Goal: Information Seeking & Learning: Learn about a topic

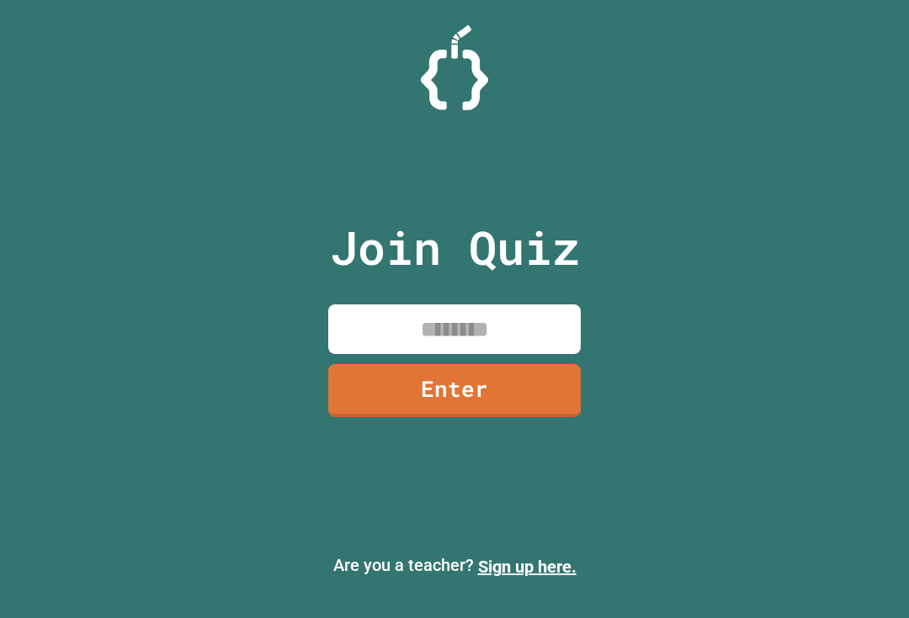
click at [515, 337] on input at bounding box center [454, 330] width 252 height 50
type input "********"
click at [401, 417] on link "Enter" at bounding box center [454, 390] width 252 height 53
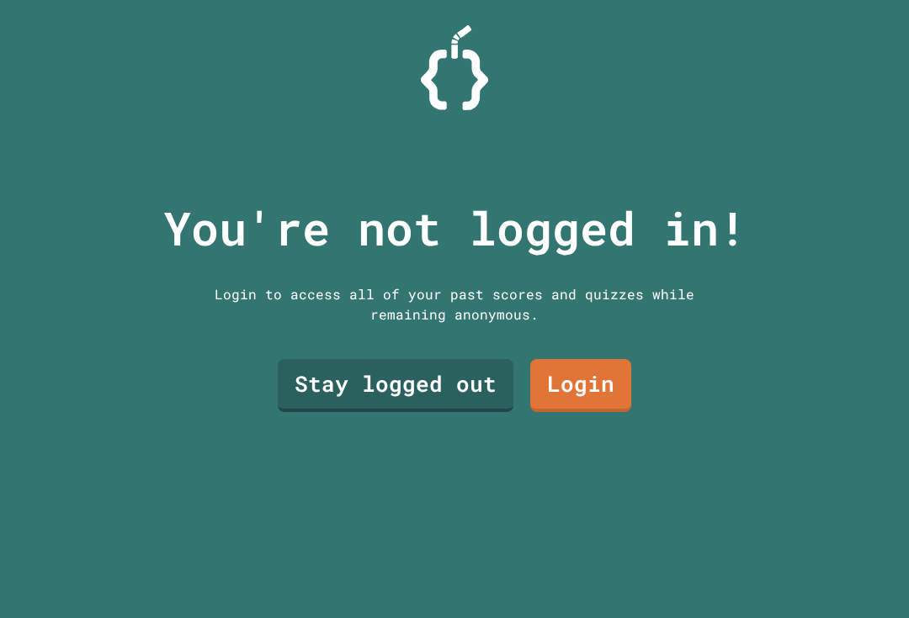
click at [338, 412] on link "Stay logged out" at bounding box center [396, 385] width 236 height 53
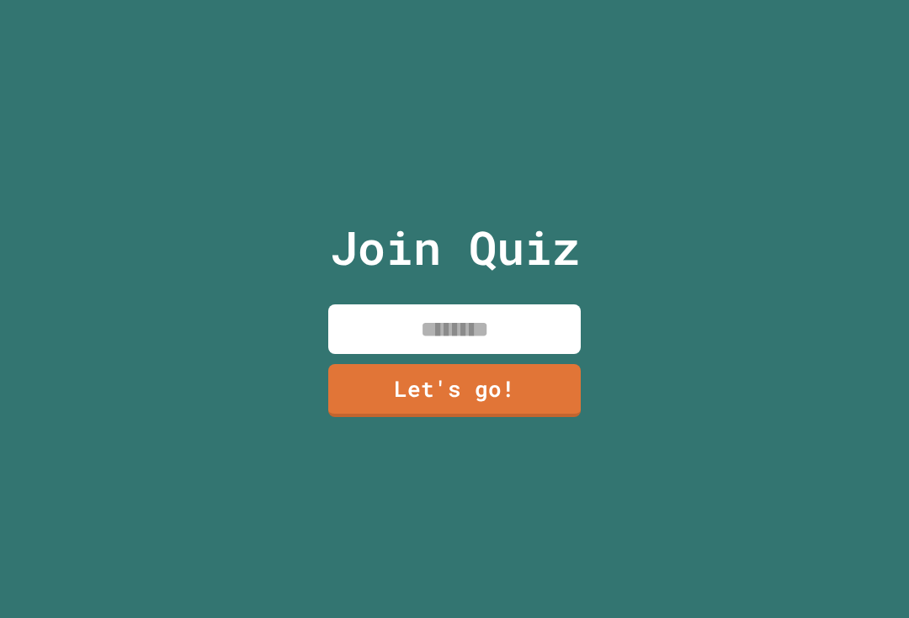
click at [403, 347] on input at bounding box center [454, 330] width 252 height 50
type input "******"
click at [544, 417] on link "Let's go!" at bounding box center [454, 390] width 252 height 53
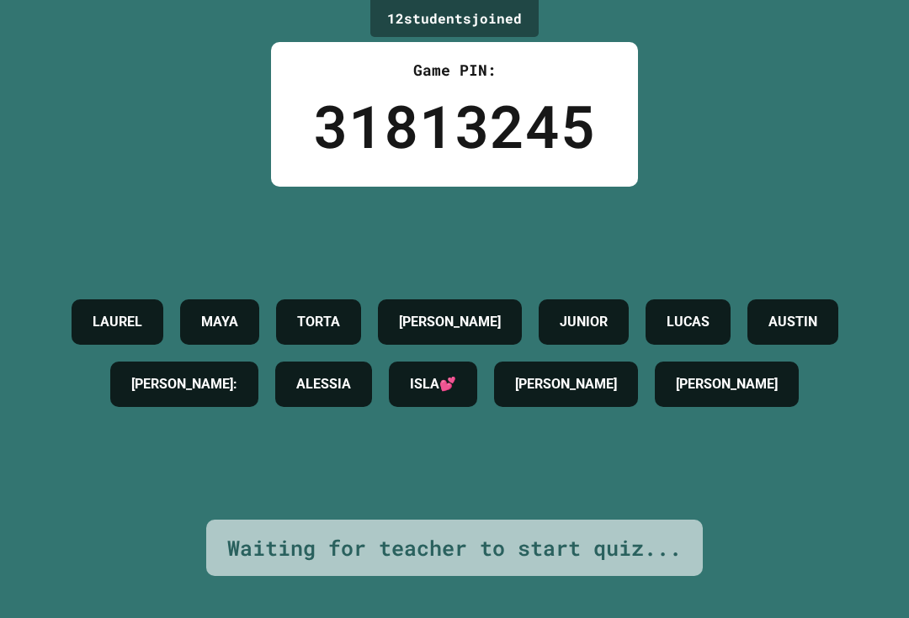
scroll to position [30, 0]
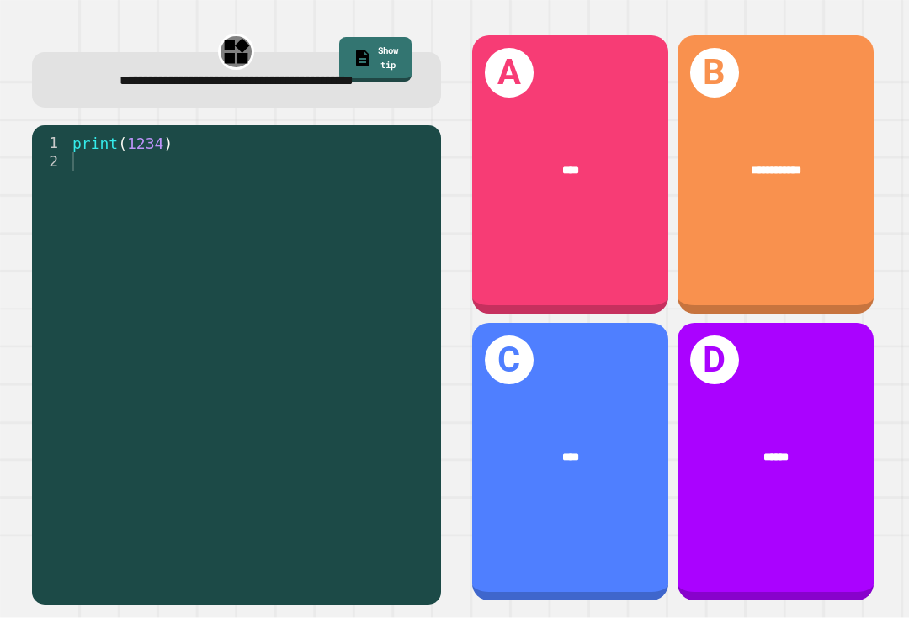
click at [587, 220] on div "A ****" at bounding box center [570, 174] width 196 height 278
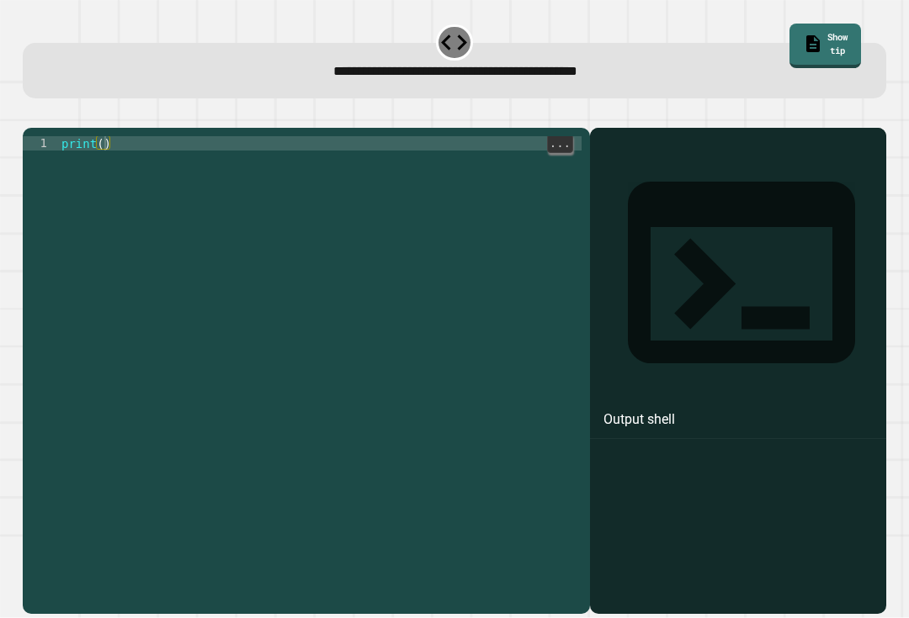
click at [107, 141] on div "print ( )" at bounding box center [320, 379] width 524 height 486
type textarea "**********"
click at [31, 114] on icon "button" at bounding box center [31, 114] width 0 height 0
click at [155, 162] on div "print ( )" at bounding box center [320, 379] width 524 height 486
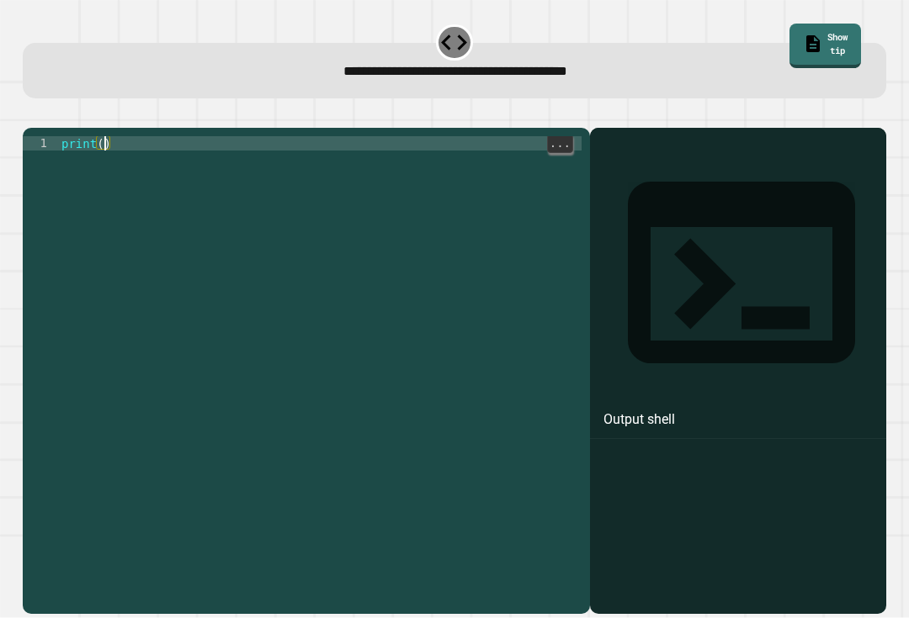
click at [102, 144] on div "print ( )" at bounding box center [320, 379] width 524 height 486
type textarea "**********"
click at [31, 114] on icon "button" at bounding box center [31, 114] width 0 height 0
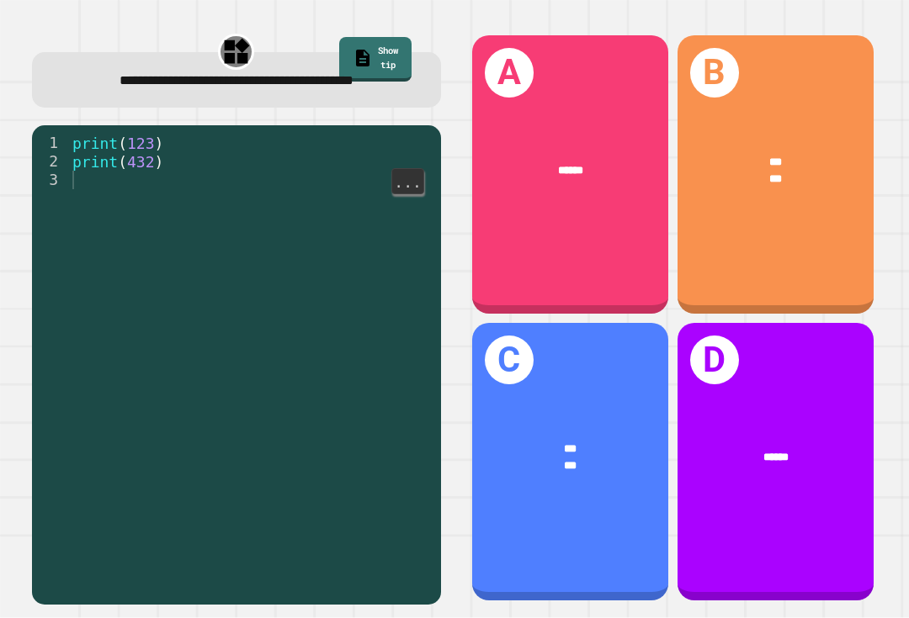
click at [782, 215] on div "B *** ***" at bounding box center [775, 174] width 196 height 278
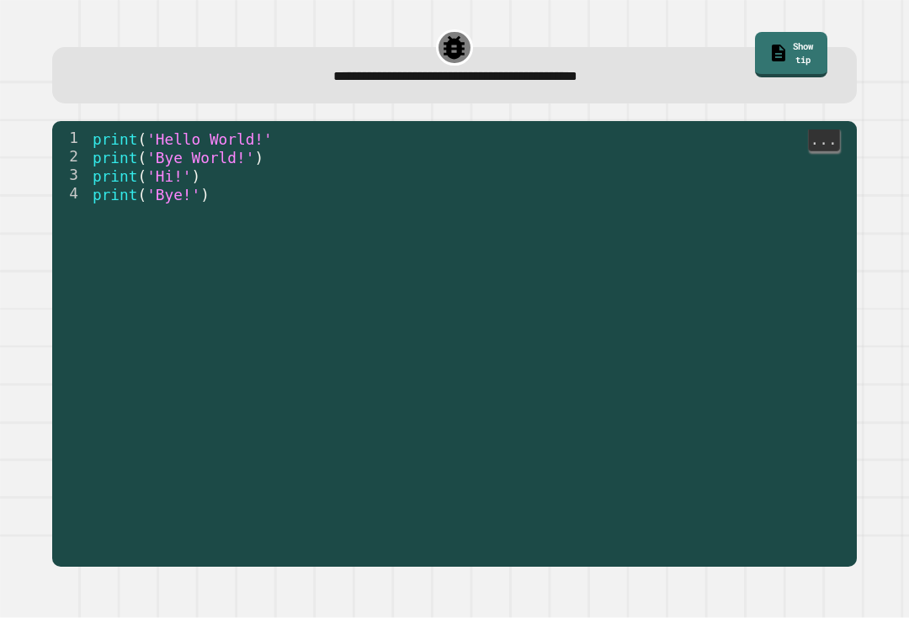
click at [106, 131] on span "print" at bounding box center [115, 139] width 45 height 17
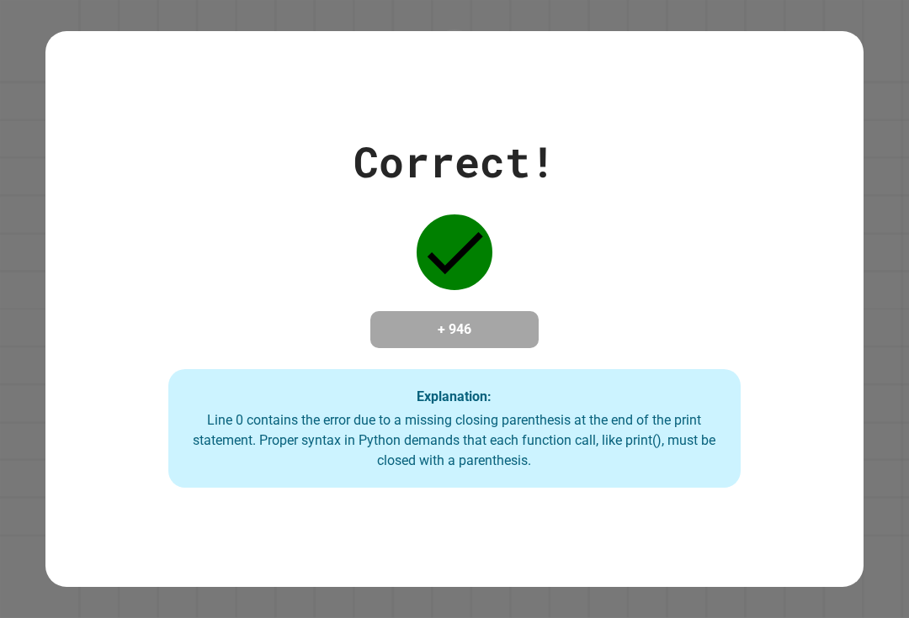
click at [102, 130] on div "Correct! + 946 Explanation: Line 0 contains the error due to a missing closing …" at bounding box center [454, 309] width 818 height 358
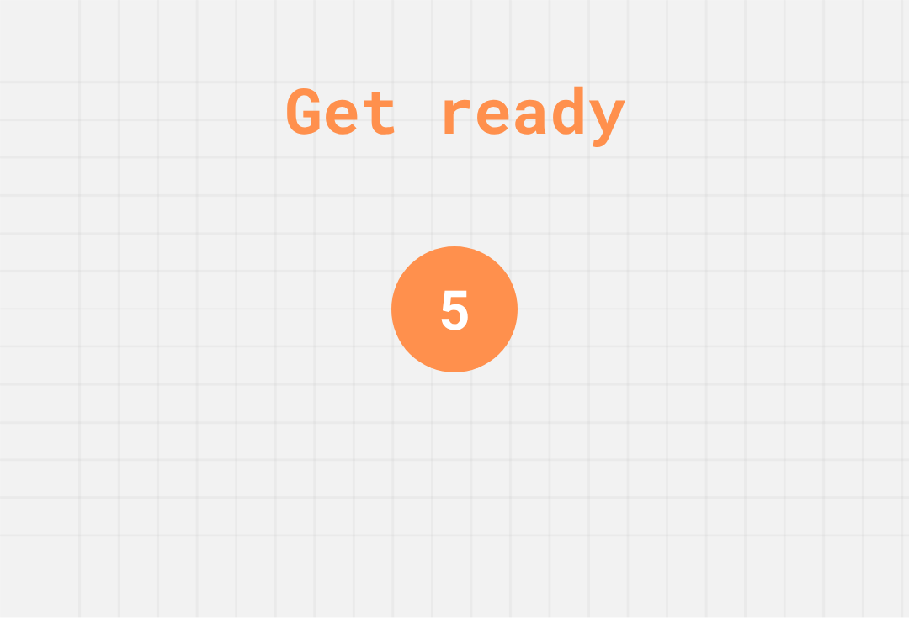
scroll to position [0, 0]
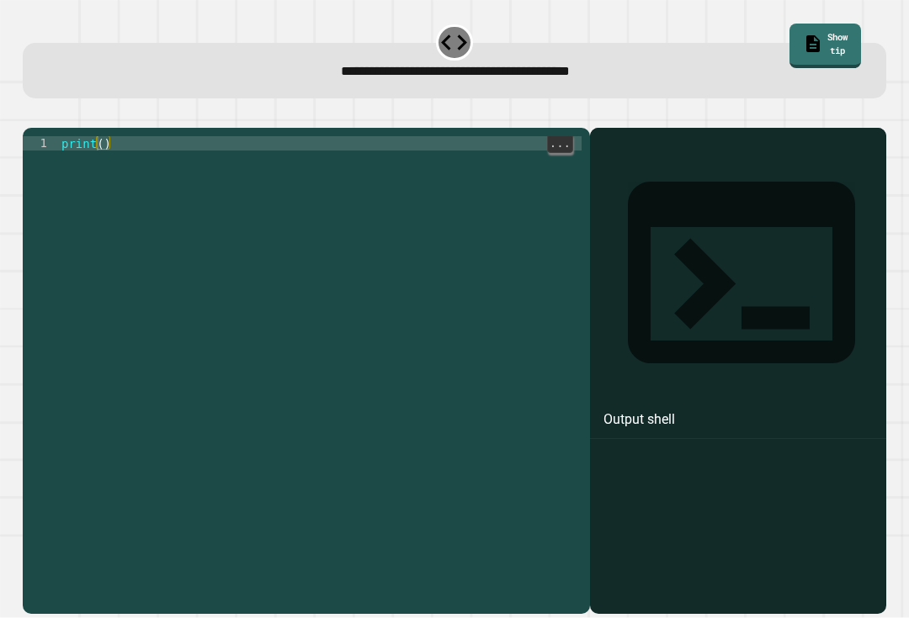
click at [98, 140] on div "print ( )" at bounding box center [320, 379] width 524 height 486
type textarea "**********"
click at [31, 114] on button "button" at bounding box center [31, 114] width 0 height 0
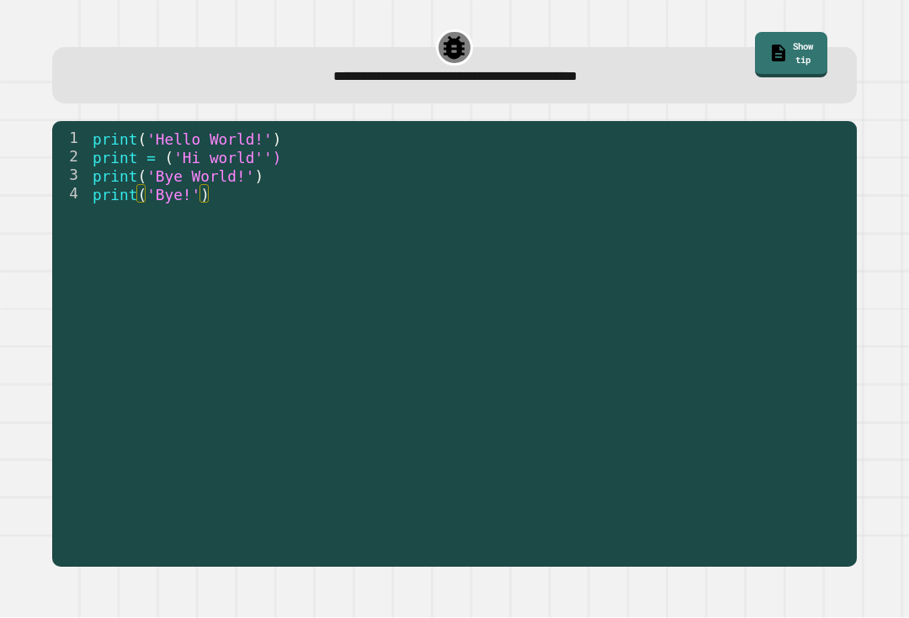
click at [82, 148] on div "2" at bounding box center [70, 157] width 37 height 19
click at [105, 150] on span "print" at bounding box center [115, 158] width 45 height 17
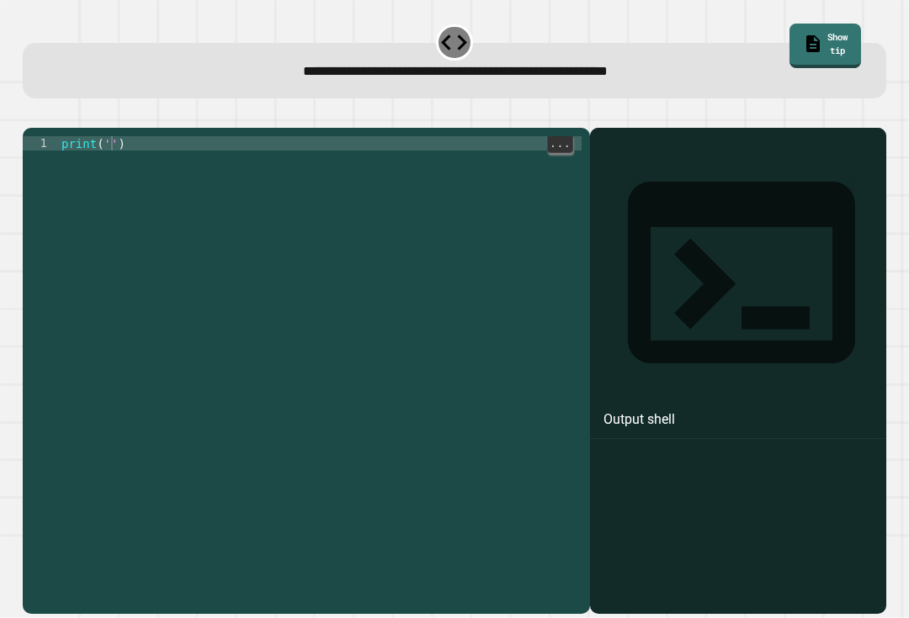
click at [146, 136] on div "print ( '' )" at bounding box center [319, 365] width 523 height 458
click at [81, 143] on div "Iprint ( '' )" at bounding box center [319, 379] width 523 height 486
click at [31, 114] on button "button" at bounding box center [31, 114] width 0 height 0
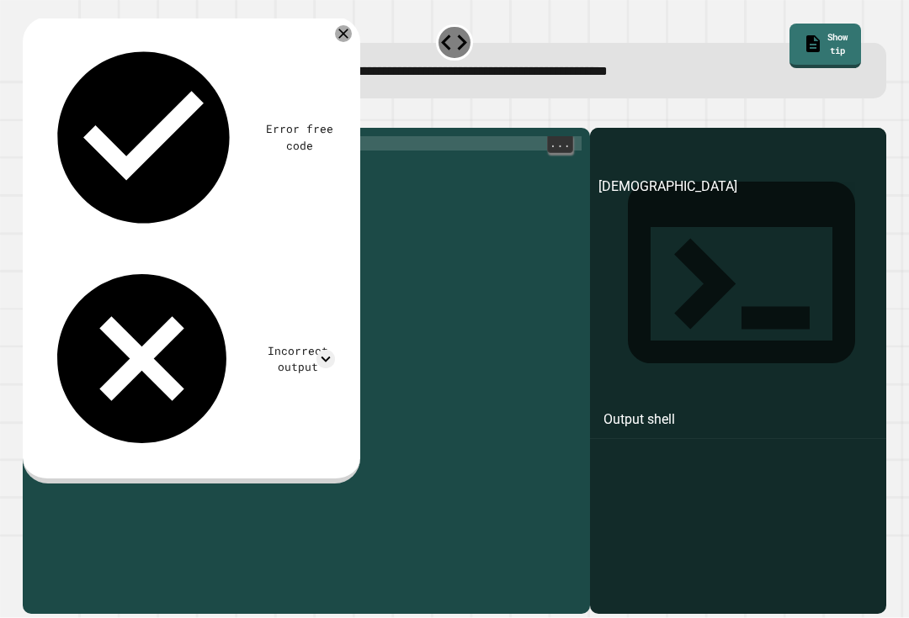
click at [140, 152] on div "print ( 'yhh' )" at bounding box center [319, 379] width 523 height 486
click at [117, 138] on div "print ( 'yhh' )" at bounding box center [319, 379] width 523 height 486
click at [341, 25] on div at bounding box center [343, 33] width 17 height 17
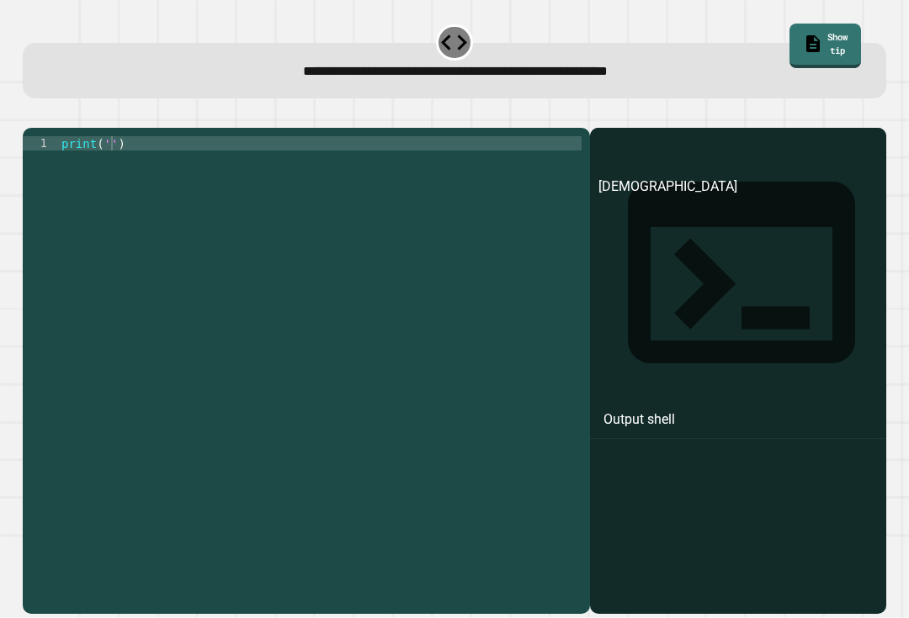
scroll to position [28, 0]
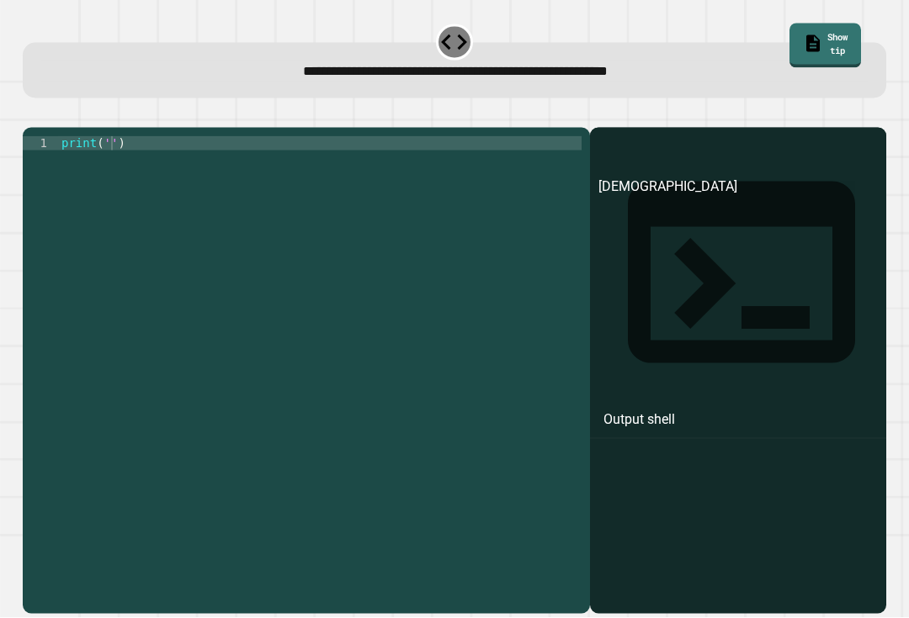
click at [76, 110] on div at bounding box center [454, 118] width 863 height 20
click at [76, 109] on div at bounding box center [454, 118] width 863 height 20
click at [31, 114] on button "button" at bounding box center [31, 114] width 0 height 0
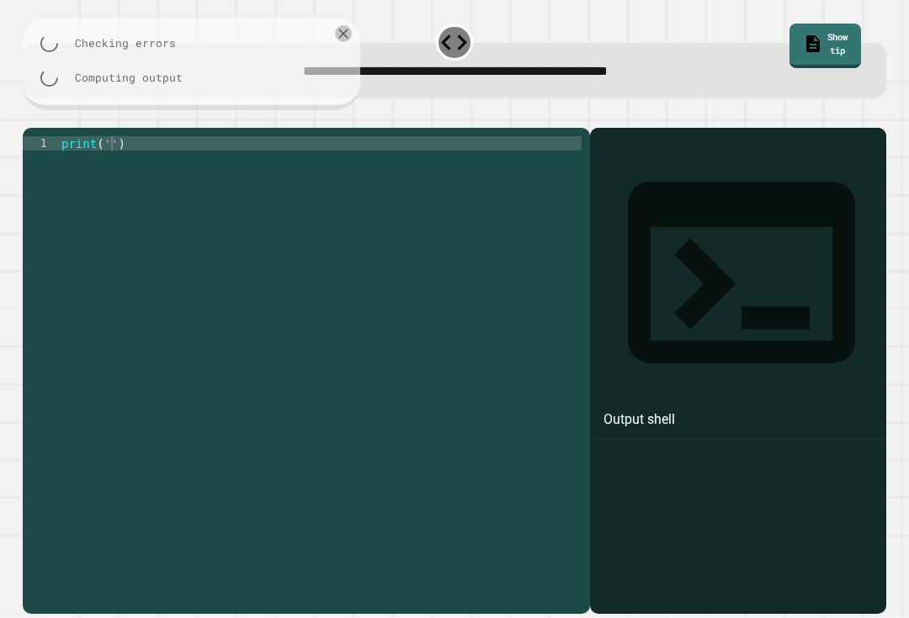
click at [66, 108] on div at bounding box center [454, 118] width 863 height 20
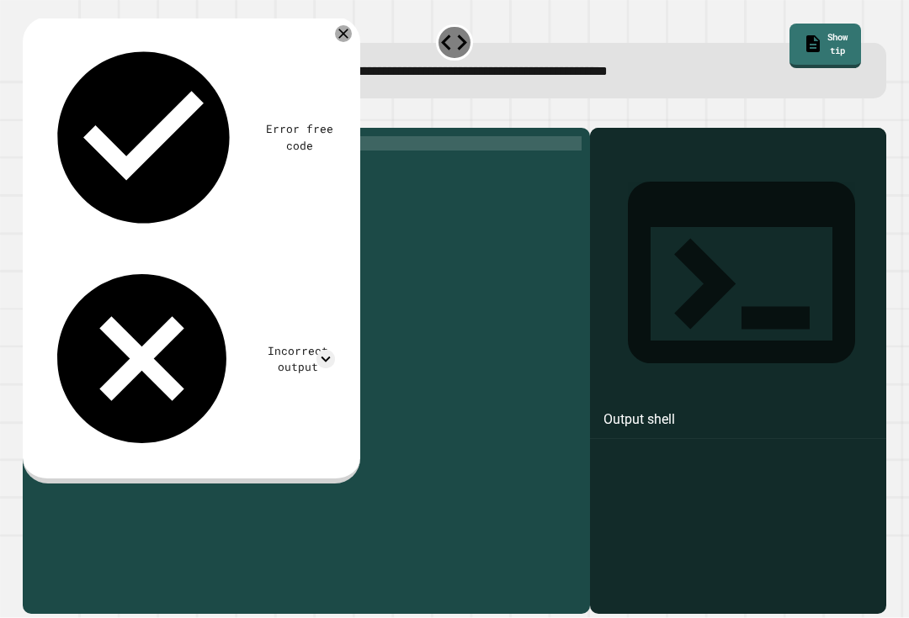
click at [349, 25] on div at bounding box center [343, 33] width 17 height 17
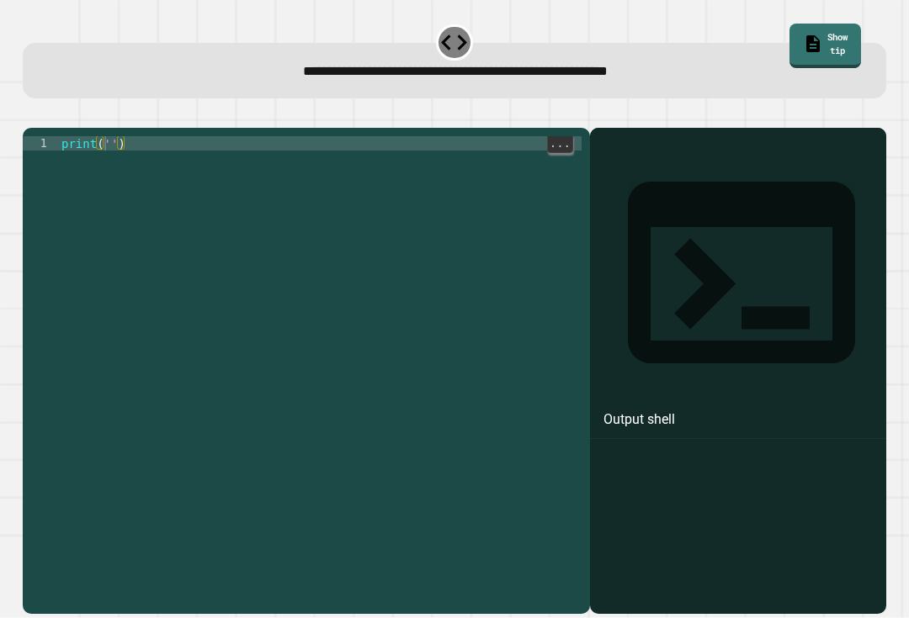
click at [103, 146] on div "print ( '' )" at bounding box center [319, 379] width 523 height 486
click at [119, 151] on div "print ( '' )" at bounding box center [319, 379] width 523 height 486
click at [97, 147] on div "print ( '' )" at bounding box center [319, 379] width 523 height 486
click at [31, 114] on button "button" at bounding box center [31, 114] width 0 height 0
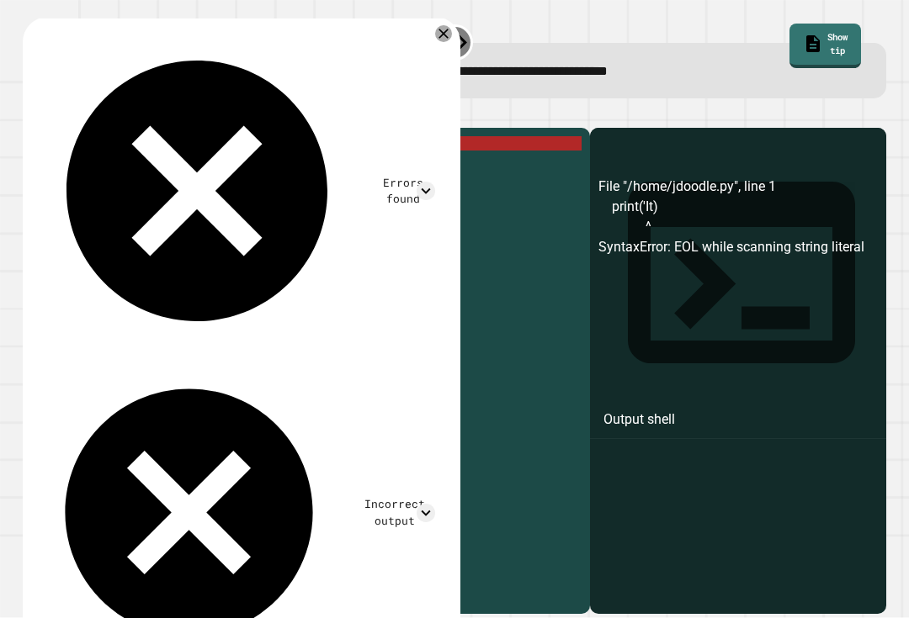
click at [443, 26] on div "Errors found File "/home/jdoodle.py", line 1 print('It) ^ SyntaxError: EOL whil…" at bounding box center [237, 348] width 411 height 644
click at [452, 25] on div at bounding box center [443, 33] width 17 height 17
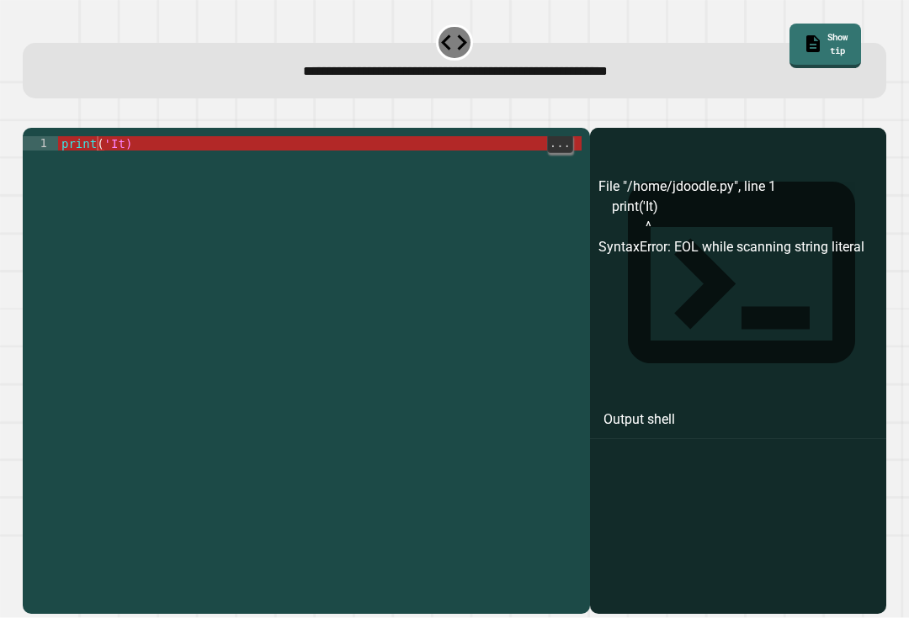
click at [100, 138] on div "print ( 'It)" at bounding box center [319, 379] width 523 height 486
click at [119, 147] on div "print ( 'It)" at bounding box center [319, 379] width 523 height 486
click at [114, 136] on div "print ( 'It)" at bounding box center [319, 379] width 523 height 486
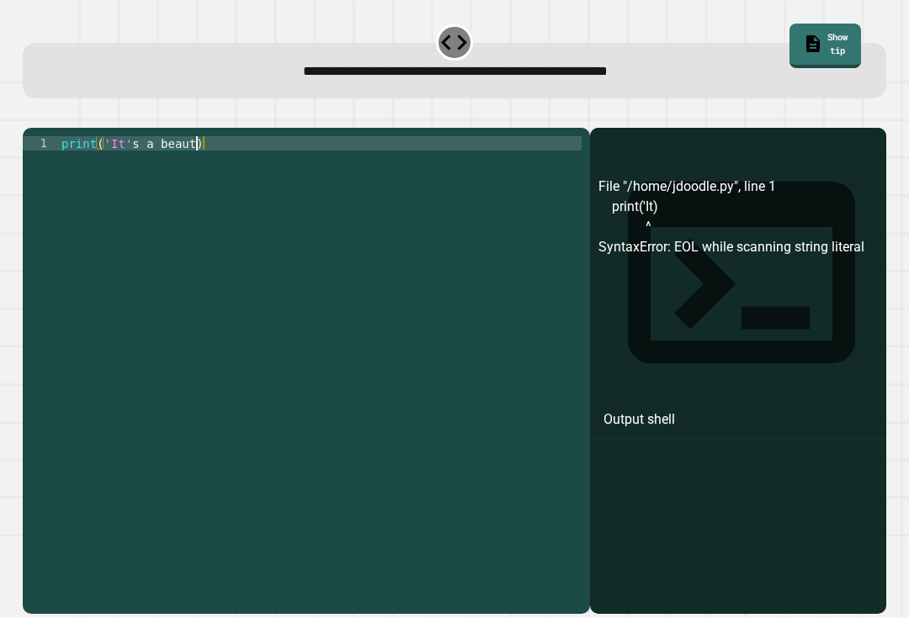
scroll to position [0, 9]
type textarea "**********"
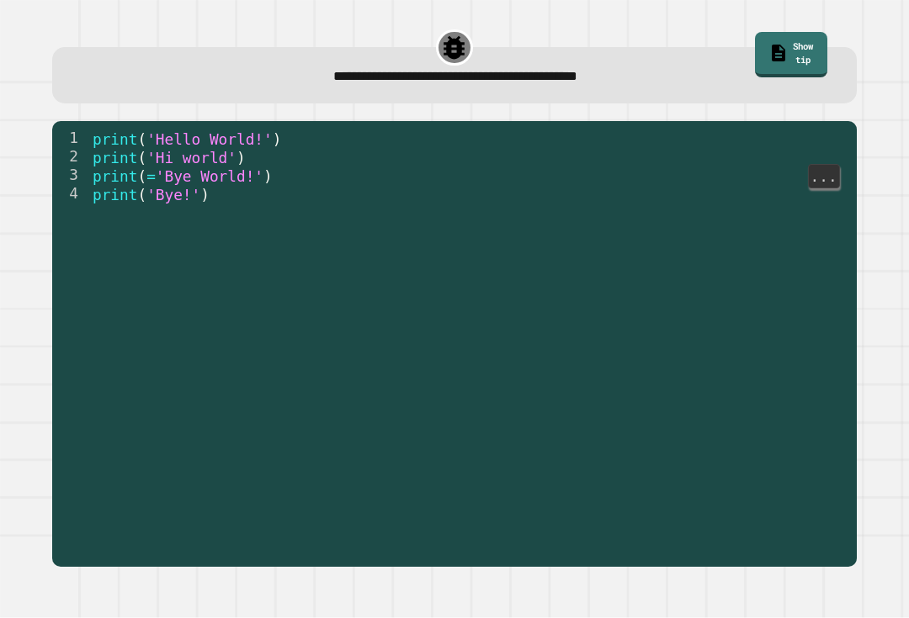
click at [125, 168] on span "print" at bounding box center [115, 176] width 45 height 17
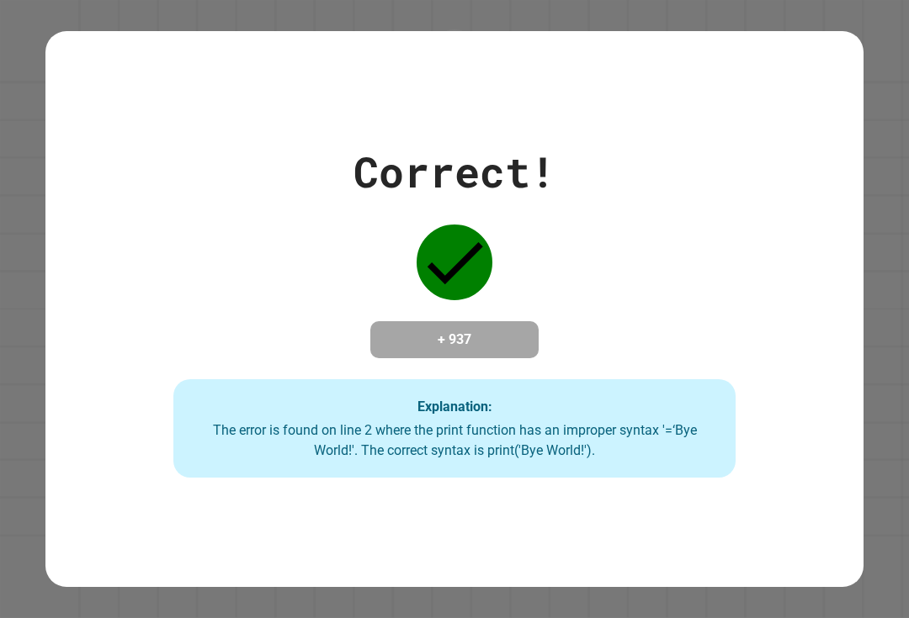
click at [833, 141] on div "Correct! + 937 Explanation: The error is found on line 2 where the print functi…" at bounding box center [455, 310] width 802 height 338
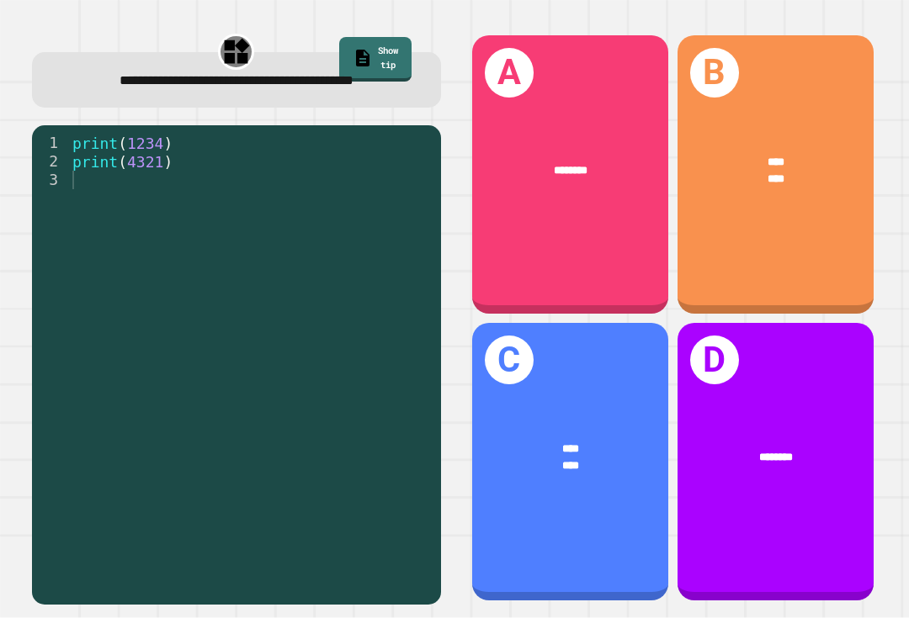
click at [834, 182] on div "**** ****" at bounding box center [775, 170] width 196 height 77
